Goal: Transaction & Acquisition: Purchase product/service

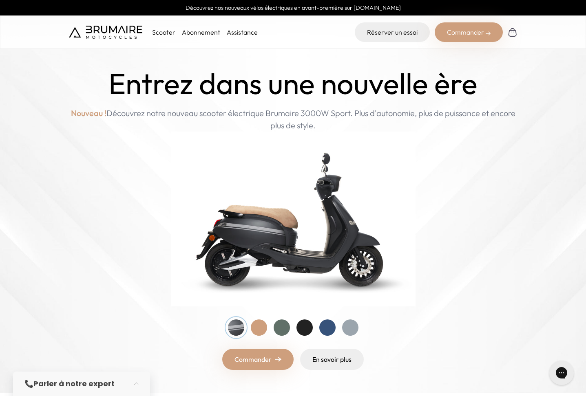
click at [458, 31] on div "Commander" at bounding box center [468, 32] width 68 height 20
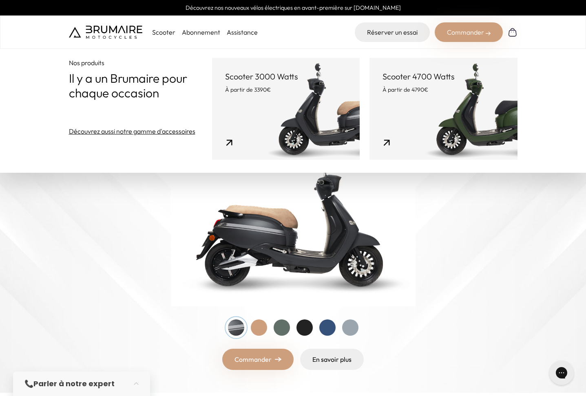
click at [279, 325] on div at bounding box center [281, 327] width 16 height 16
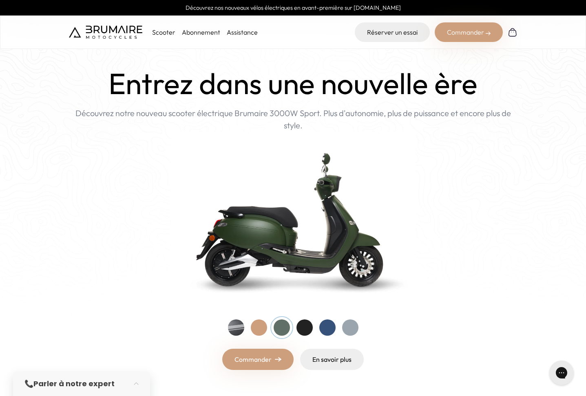
click at [266, 363] on link "Commander" at bounding box center [257, 359] width 71 height 21
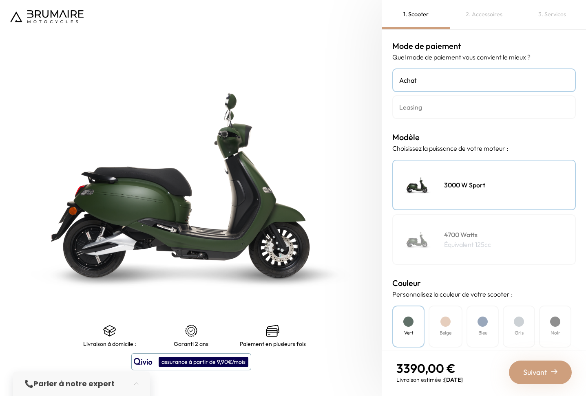
click at [449, 104] on h4 "Leasing" at bounding box center [484, 107] width 170 height 10
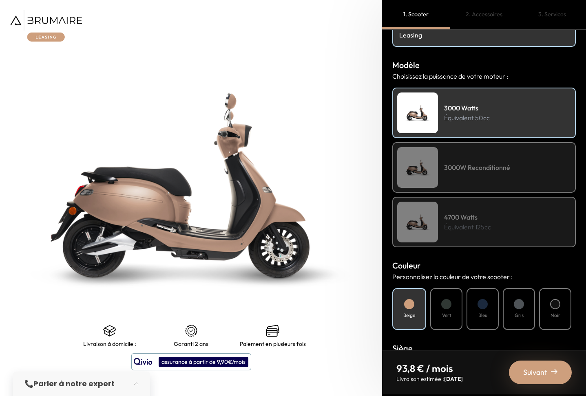
scroll to position [73, 0]
click at [456, 314] on div "Vert" at bounding box center [446, 309] width 32 height 42
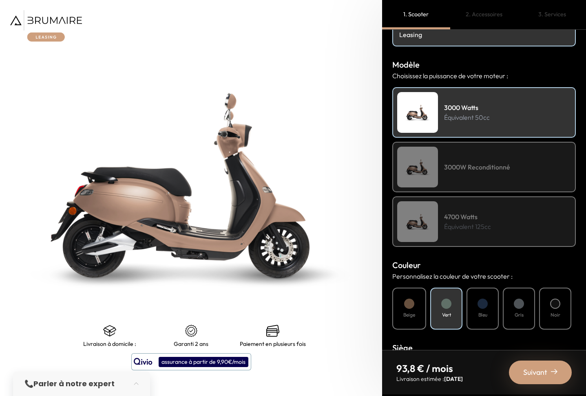
click at [473, 162] on h4 "3000W Reconditionné" at bounding box center [477, 167] width 66 height 10
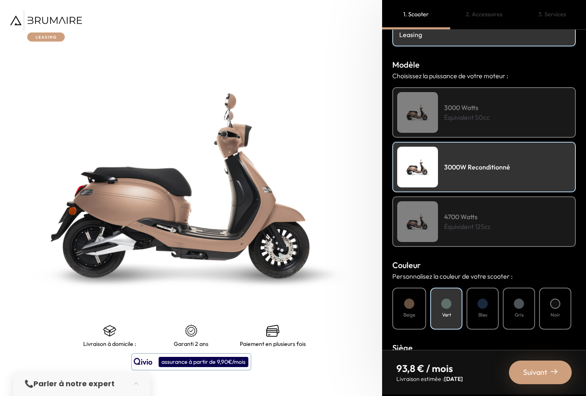
click at [489, 116] on p "Équivalent 50cc" at bounding box center [467, 117] width 46 height 10
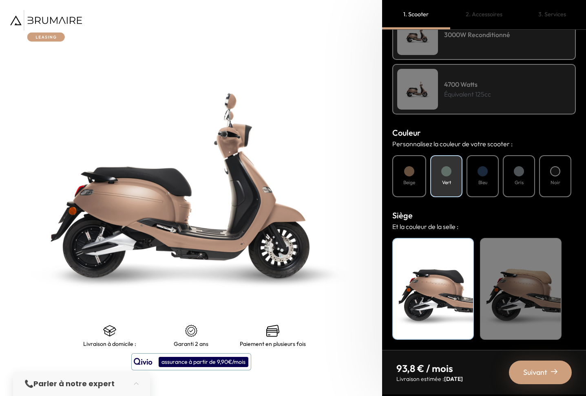
scroll to position [205, 0]
click at [452, 263] on div "Noir" at bounding box center [432, 289] width 81 height 102
click at [536, 370] on span "Suivant" at bounding box center [535, 372] width 24 height 11
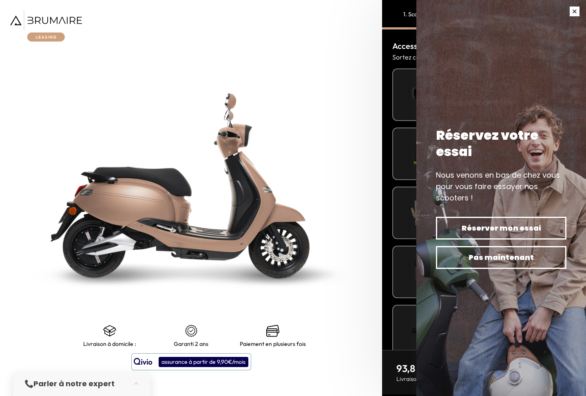
click at [579, 9] on button "button" at bounding box center [574, 11] width 23 height 23
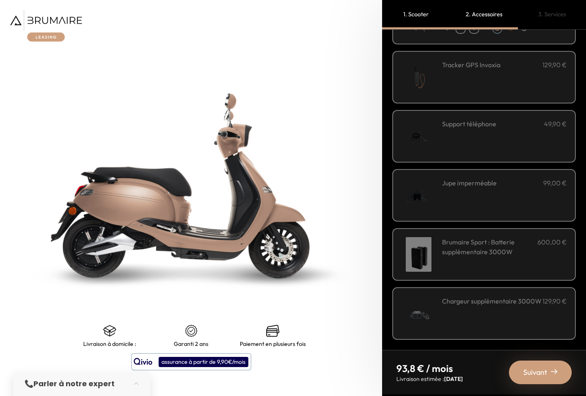
scroll to position [0, 0]
click at [534, 372] on span "Suivant" at bounding box center [535, 372] width 24 height 11
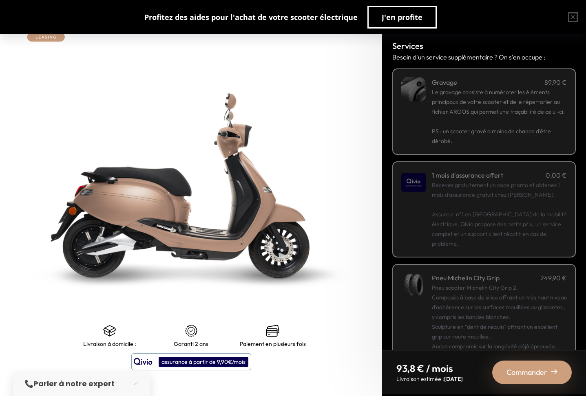
click at [474, 204] on p "Recevez gratuitement un code promo et obtenez 1 mois d'assurance gratuit chez Q…" at bounding box center [499, 214] width 135 height 68
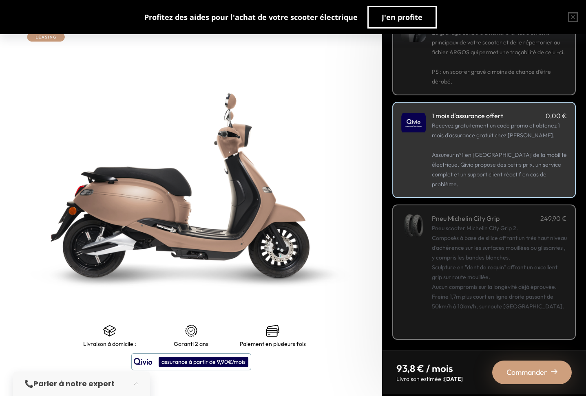
scroll to position [59, 0]
click at [515, 370] on span "Commander" at bounding box center [526, 372] width 41 height 11
